Goal: Check status: Check status

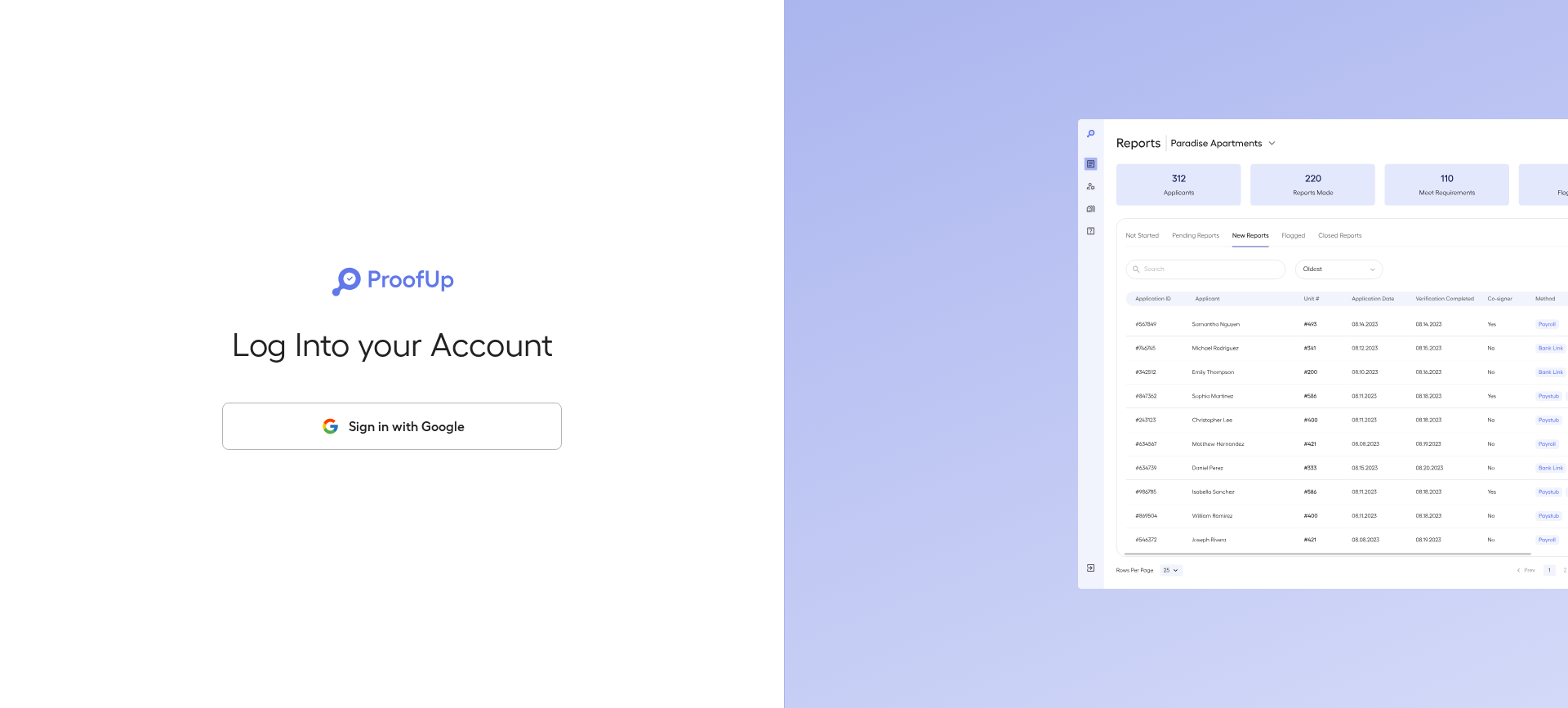
click at [436, 426] on button "Sign in with Google" at bounding box center [392, 426] width 340 height 48
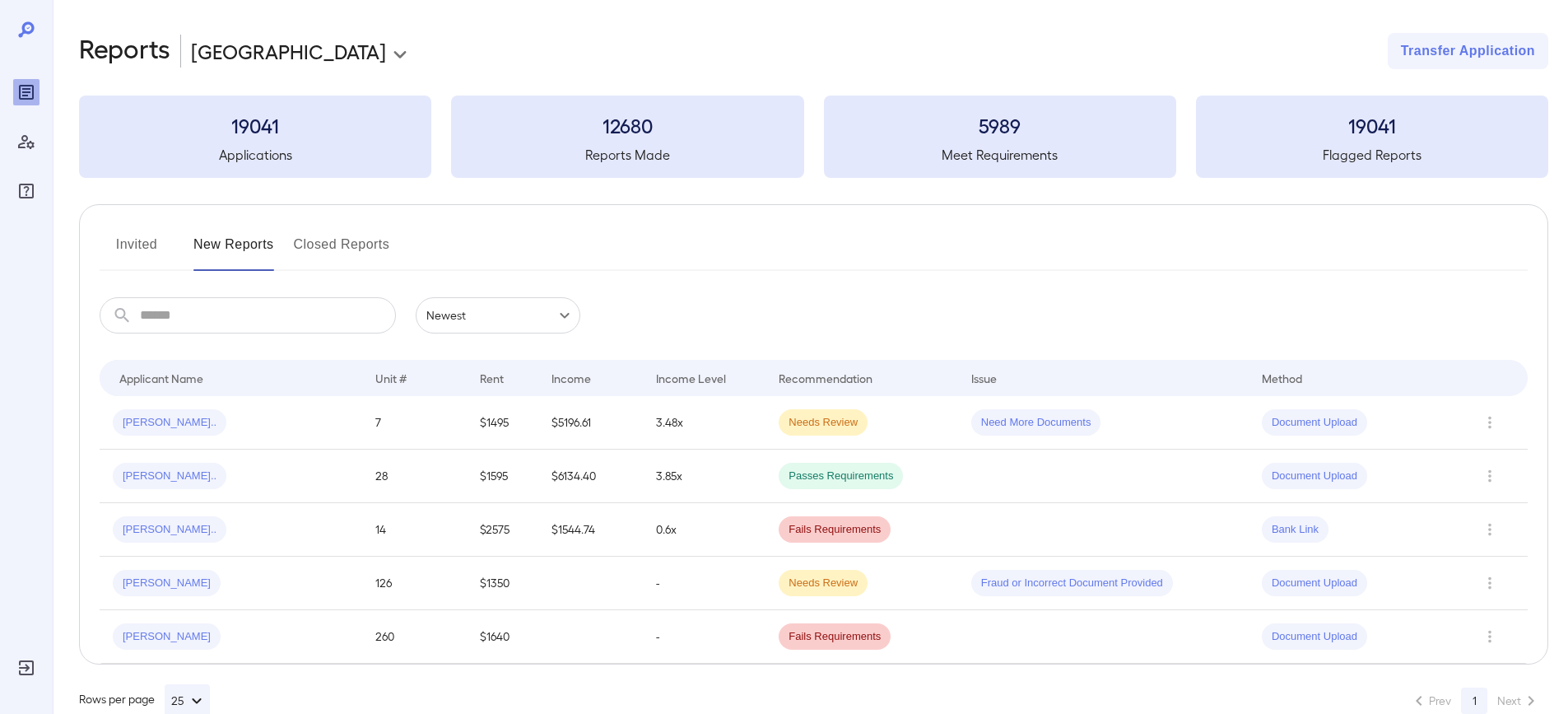
scroll to position [36, 0]
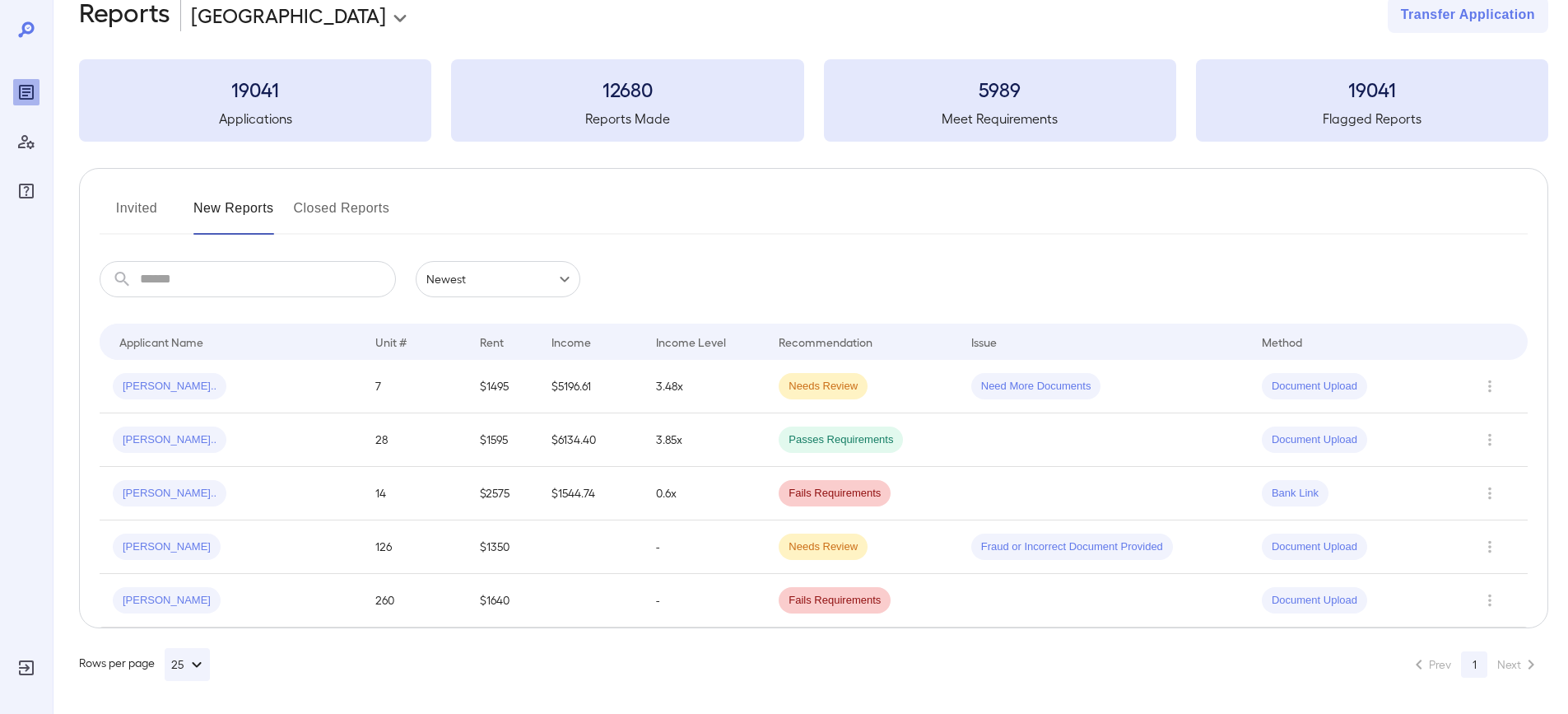
click at [147, 201] on button "Invited" at bounding box center [136, 215] width 74 height 39
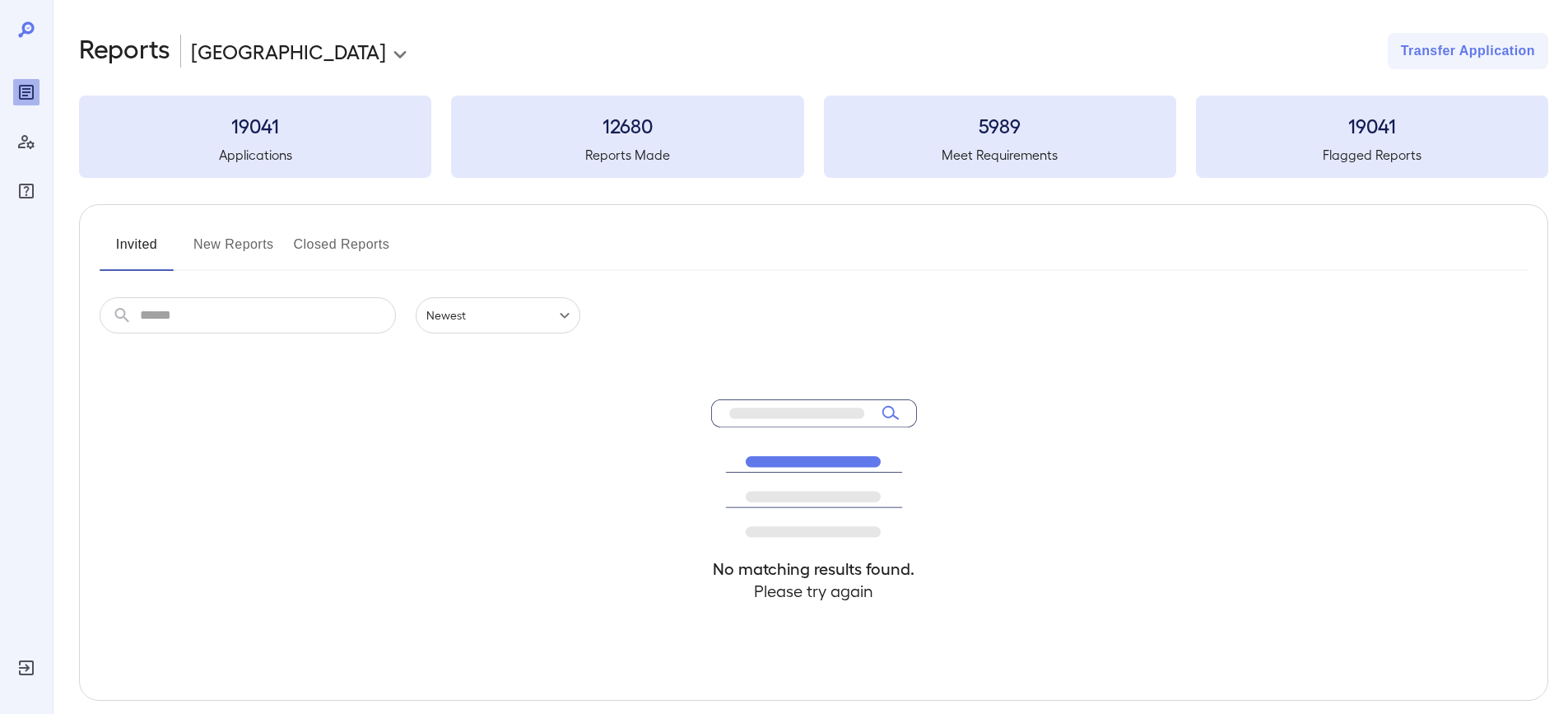
click at [218, 243] on button "New Reports" at bounding box center [234, 251] width 81 height 39
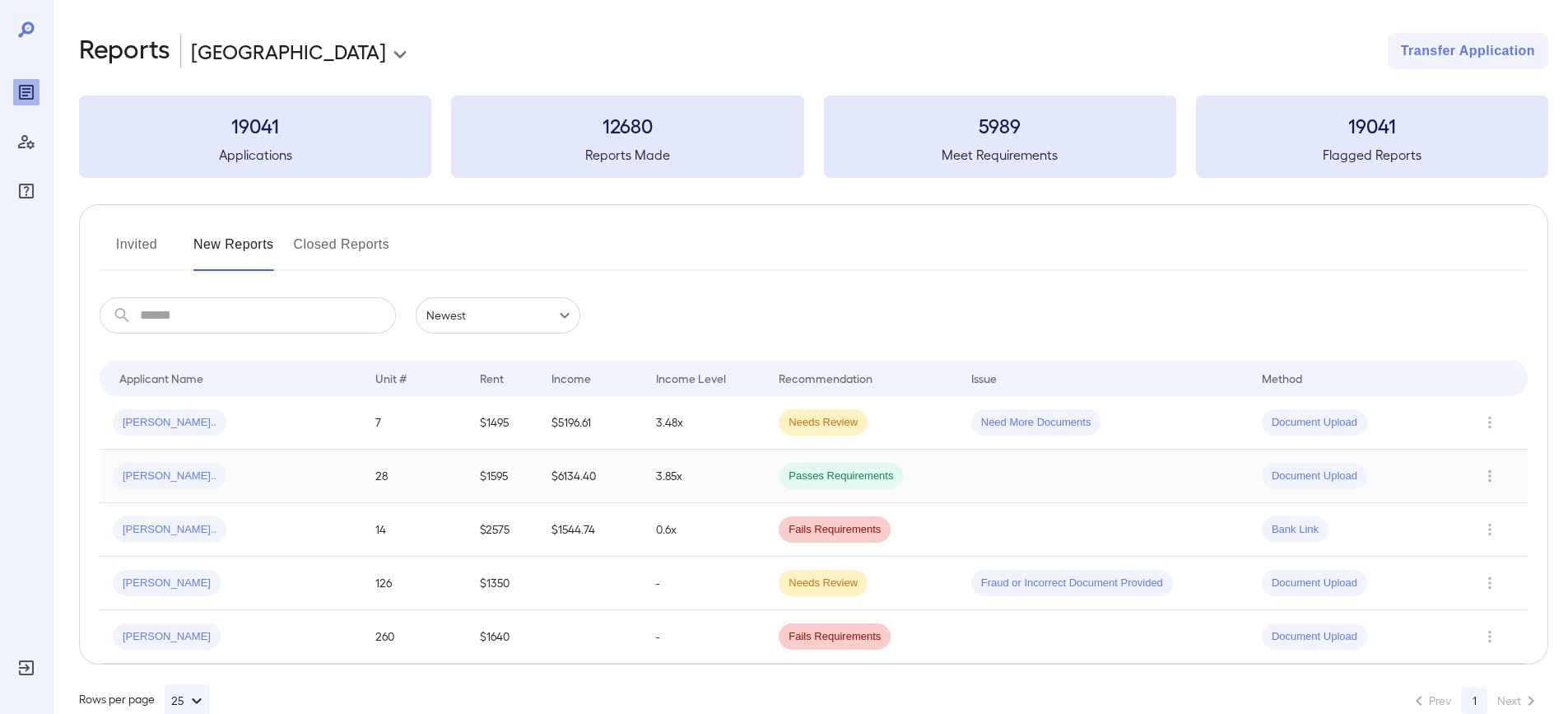
scroll to position [36, 0]
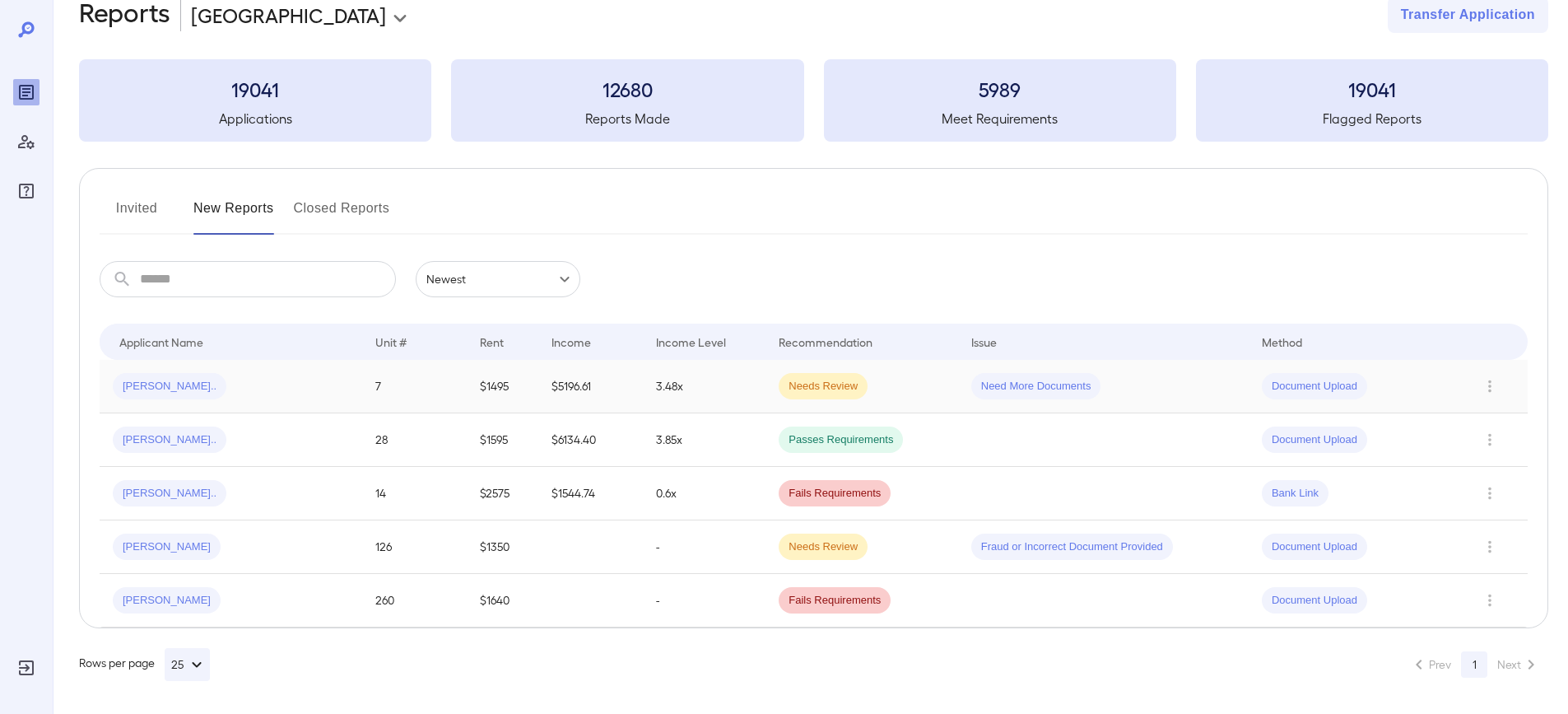
click at [658, 402] on td "3.48x" at bounding box center [703, 387] width 123 height 53
